Goal: Information Seeking & Learning: Find specific fact

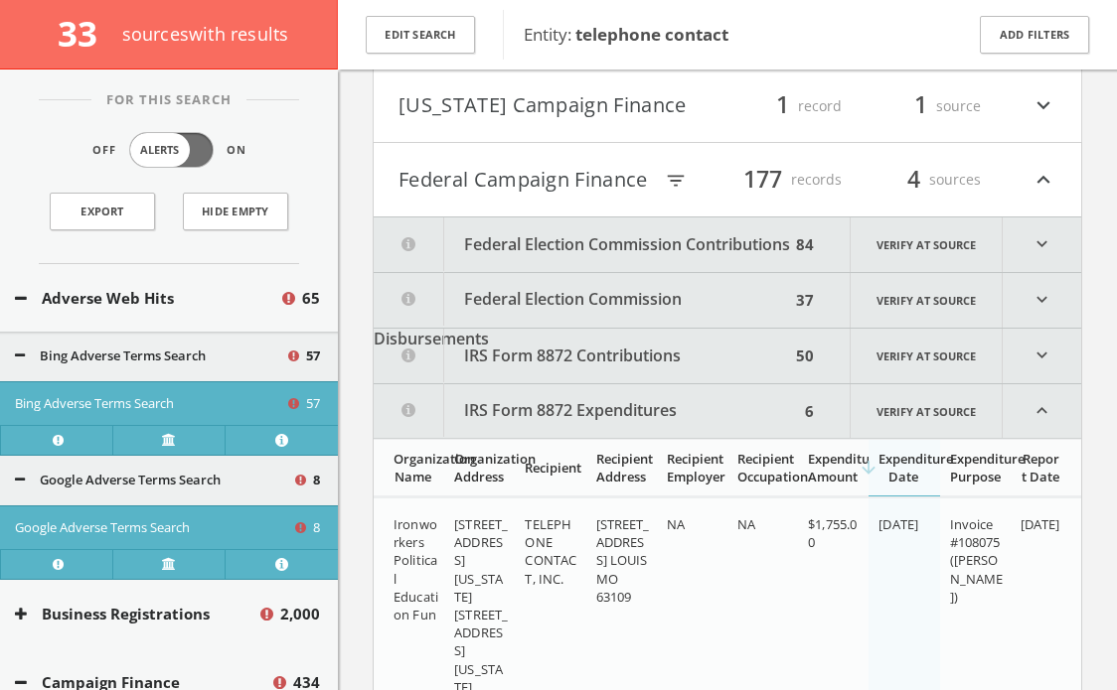
scroll to position [11784, 0]
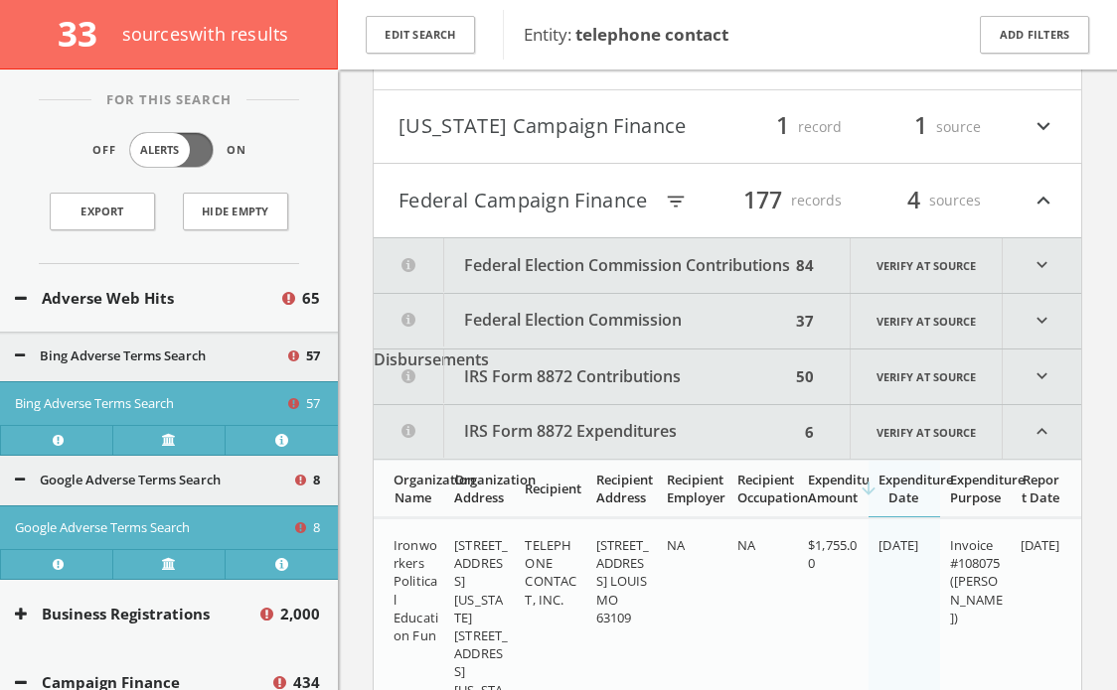
click at [675, 203] on icon "filter_list" at bounding box center [676, 202] width 22 height 22
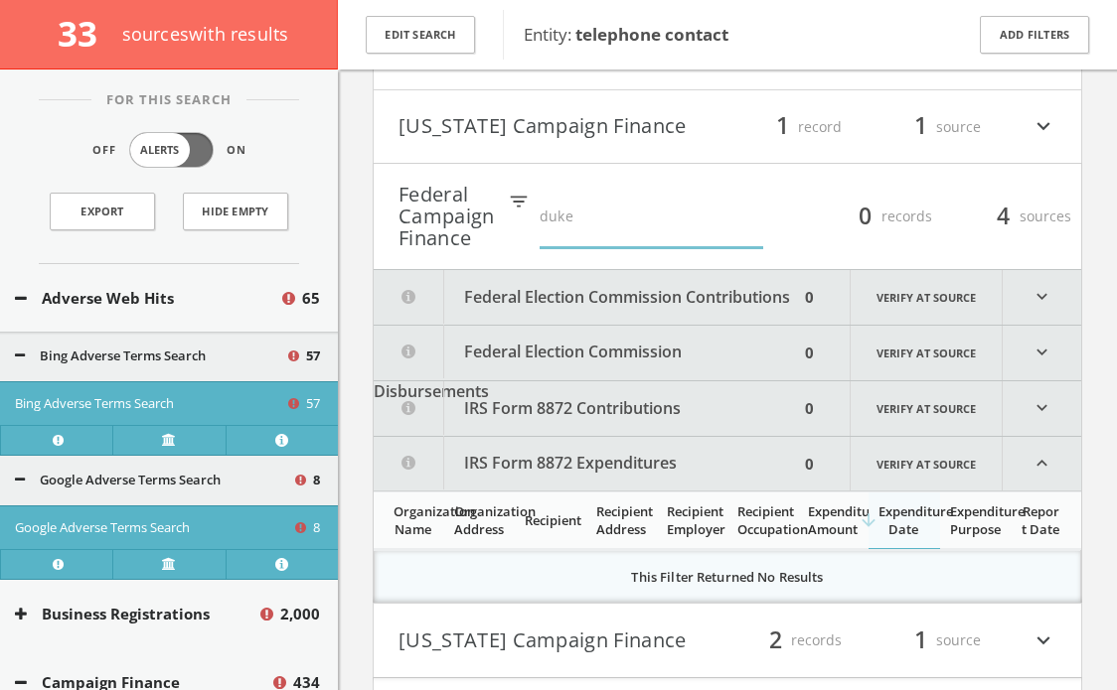
type input "duke"
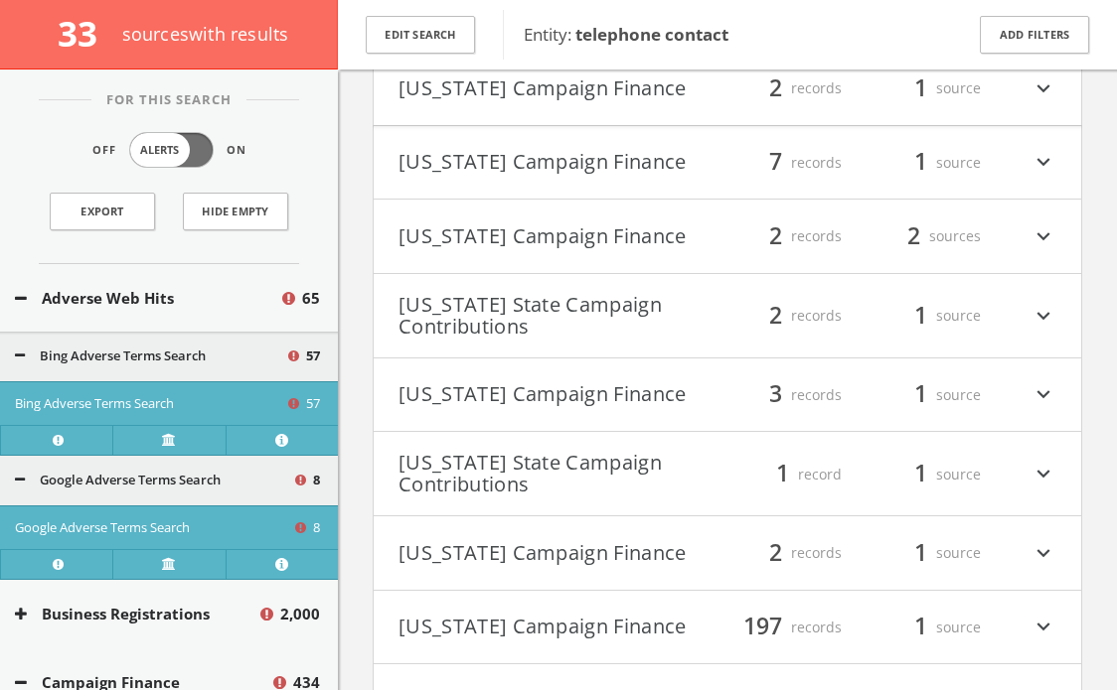
scroll to position [12456, 0]
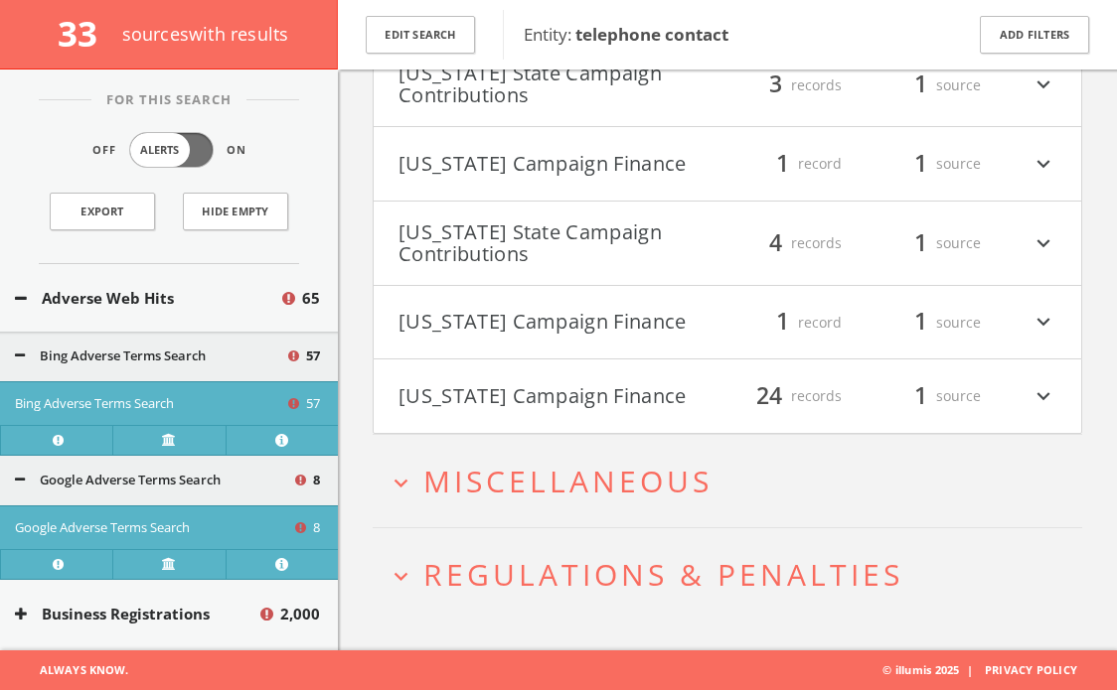
click at [479, 474] on span "Miscellaneous" at bounding box center [567, 481] width 289 height 41
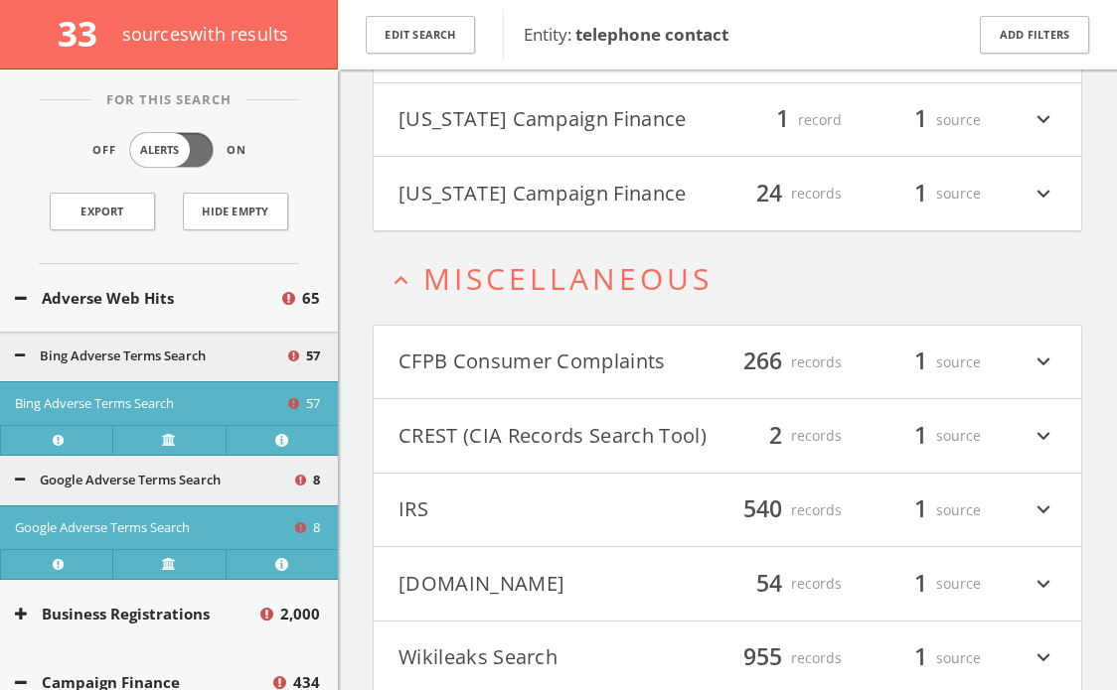
scroll to position [13375, 0]
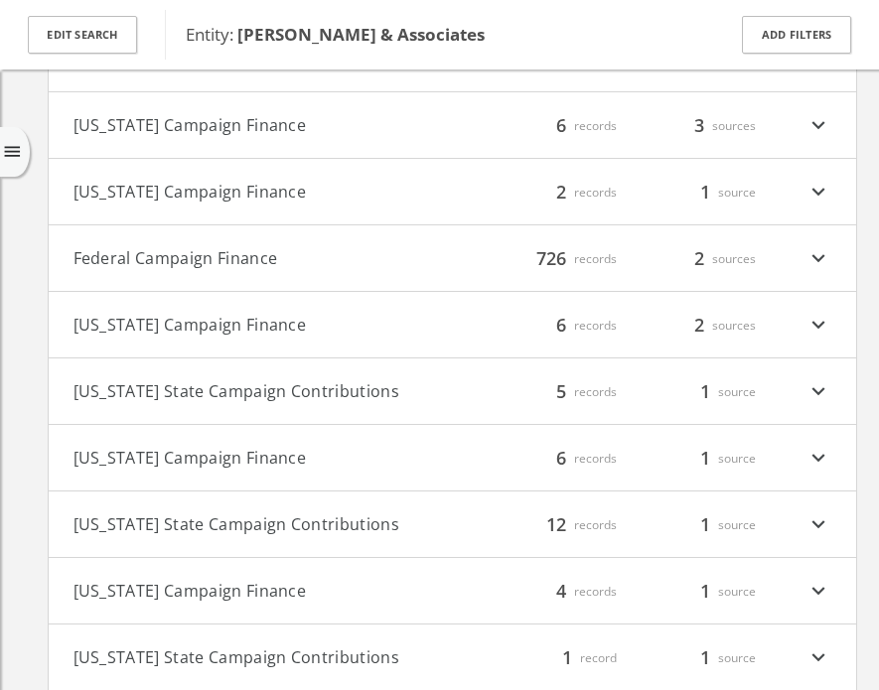
scroll to position [193, 0]
click at [192, 257] on button "Federal Campaign Finance" at bounding box center [264, 258] width 380 height 26
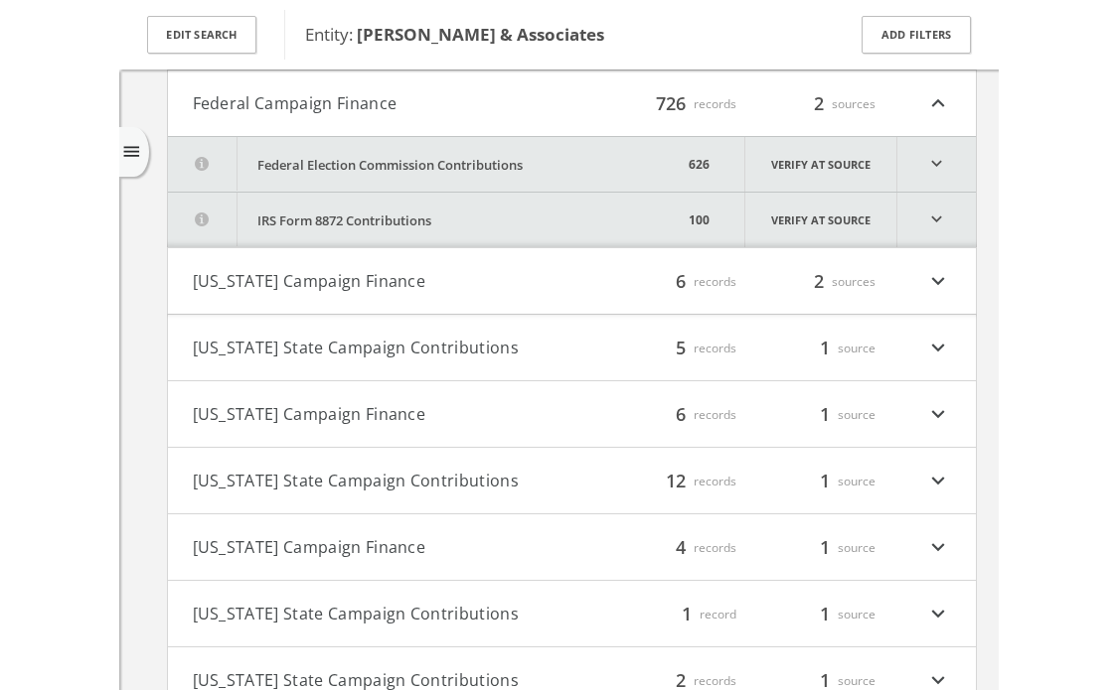
scroll to position [362, 0]
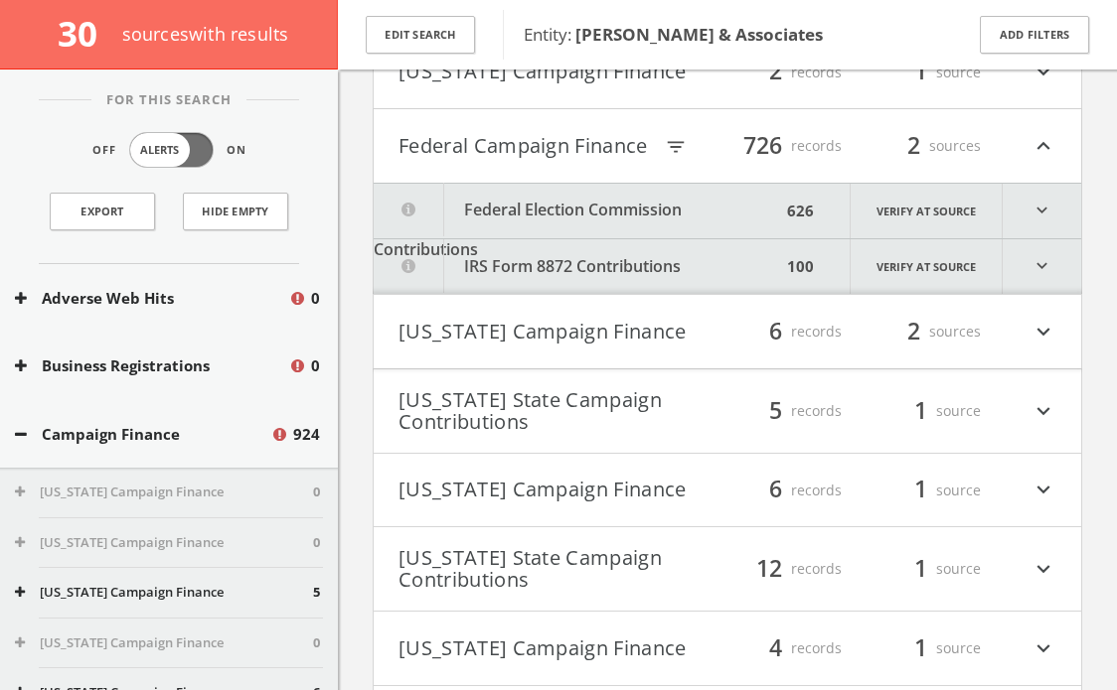
click at [674, 148] on icon "filter_list" at bounding box center [676, 147] width 22 height 22
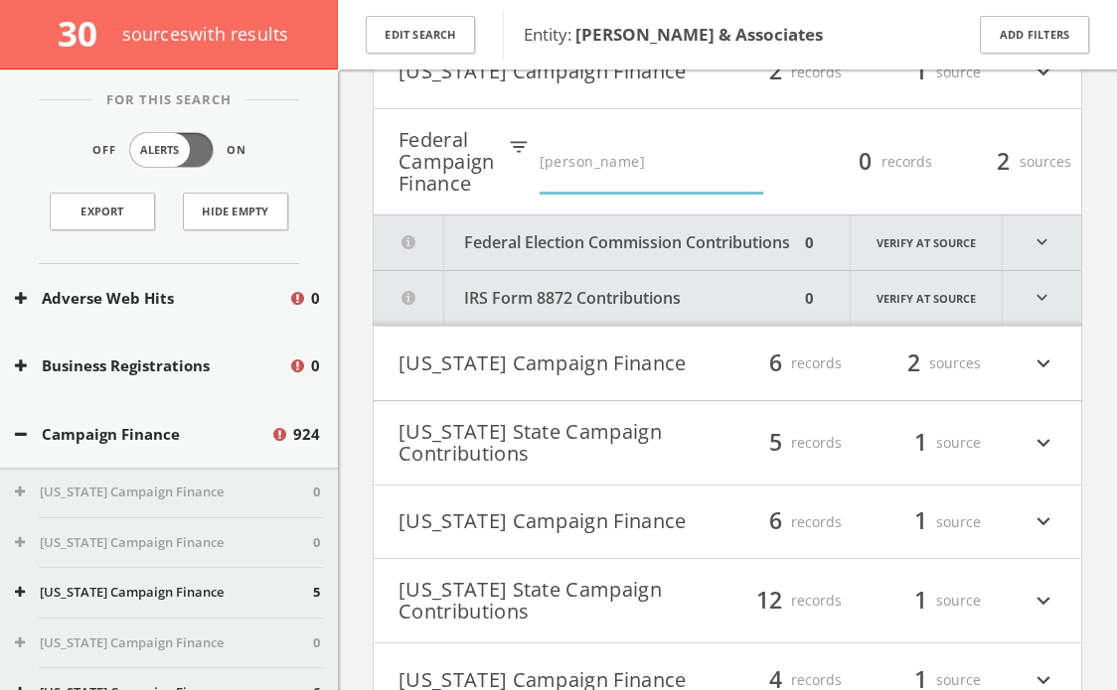
type input "obama"
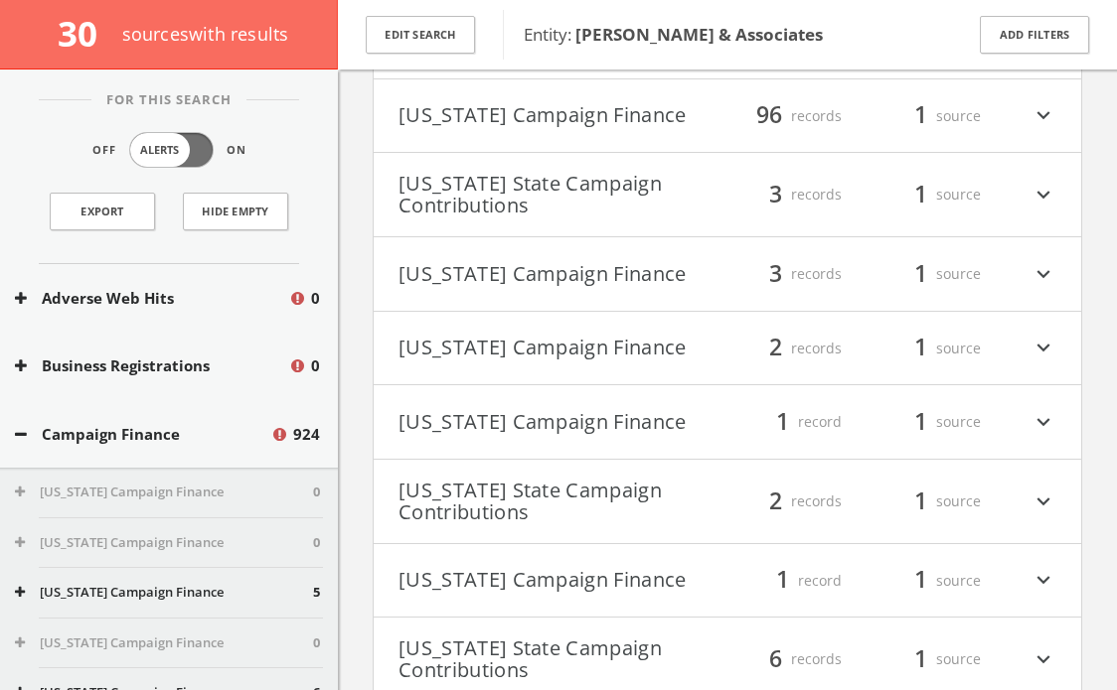
scroll to position [1799, 0]
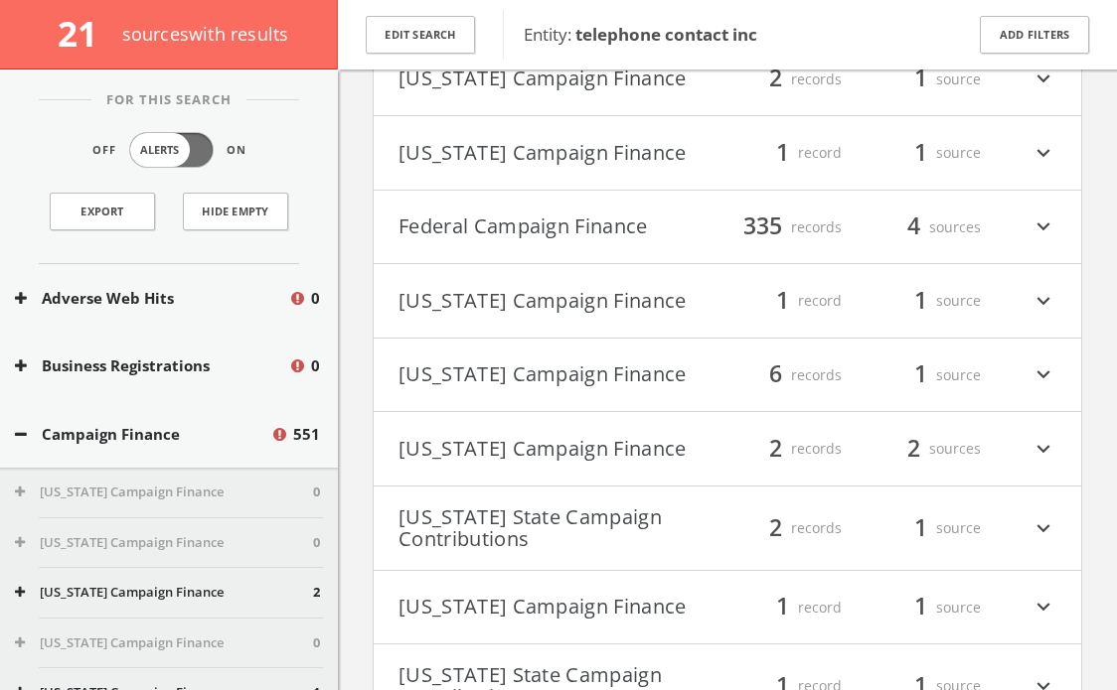
click at [507, 241] on button "Federal Campaign Finance" at bounding box center [555, 228] width 314 height 34
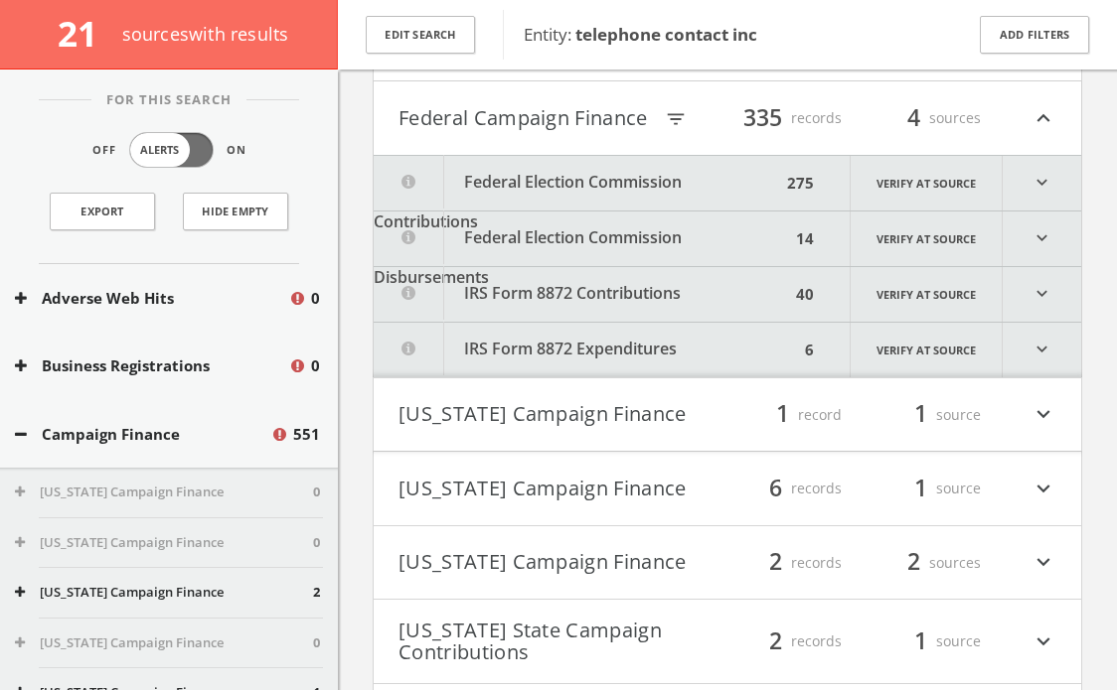
scroll to position [327, 0]
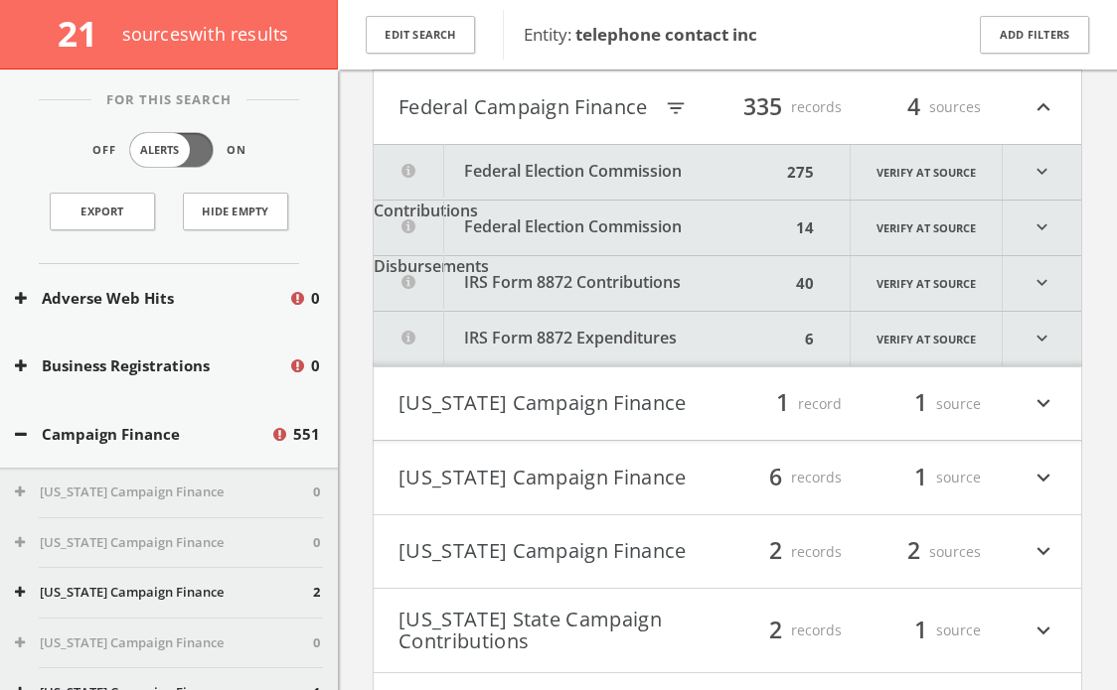
click at [675, 108] on icon "filter_list" at bounding box center [676, 108] width 22 height 22
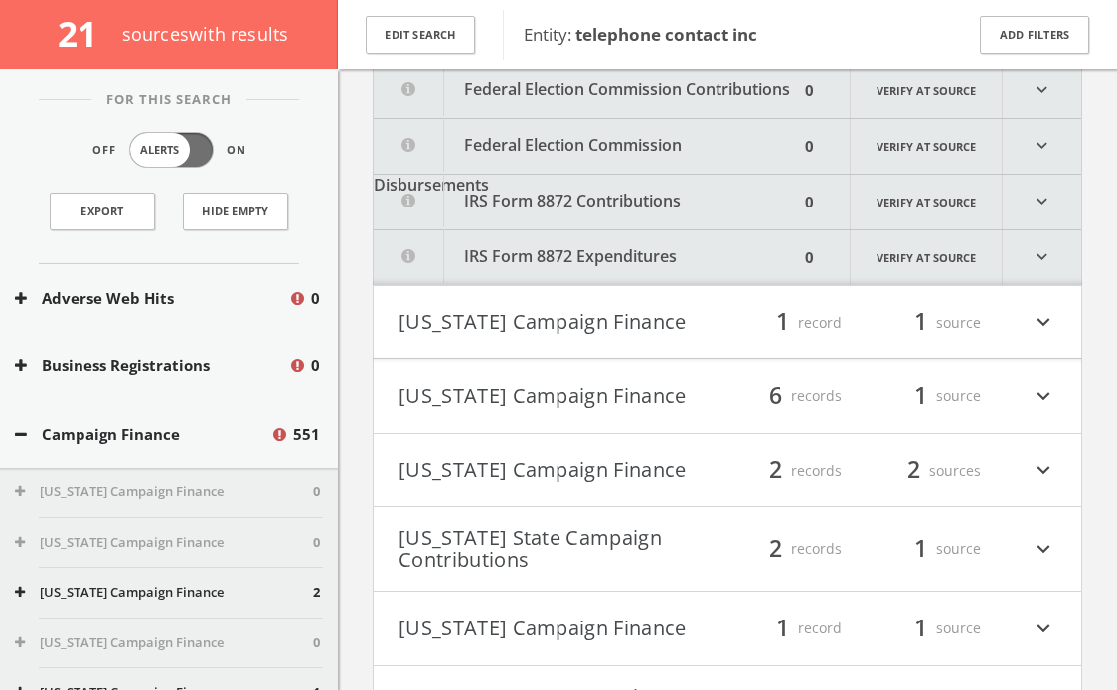
type input "duke"
click at [573, 520] on h4 "[US_STATE] State Campaign Contributions filter_list 2 records 1 source expand_m…" at bounding box center [727, 549] width 707 height 83
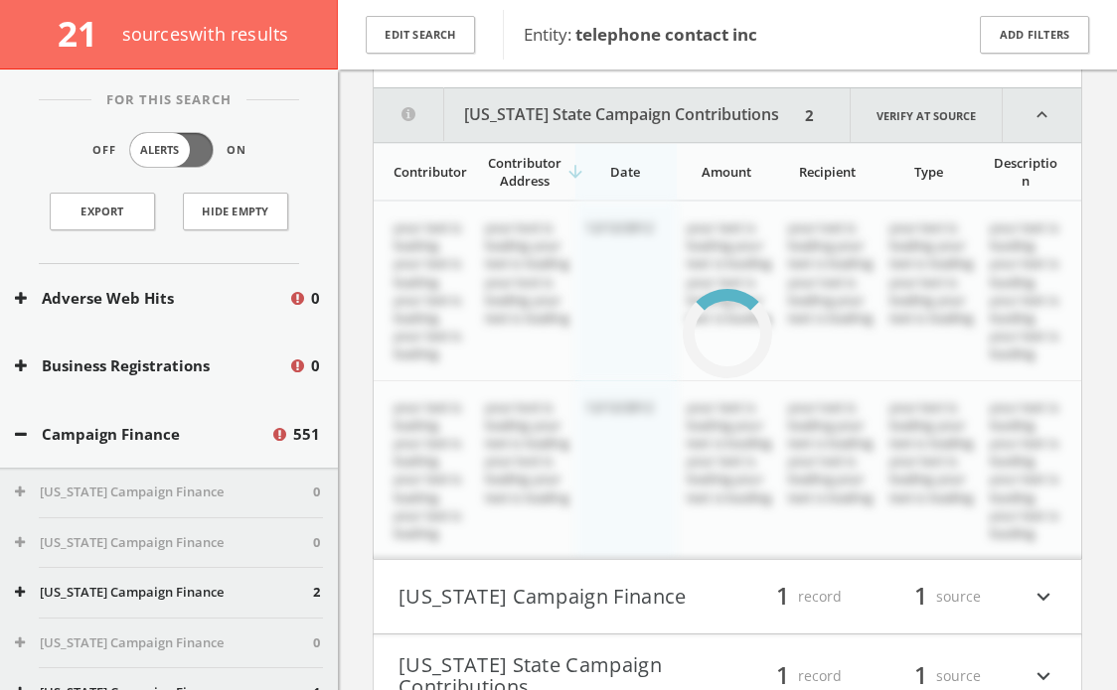
scroll to position [962, 0]
